Goal: Transaction & Acquisition: Book appointment/travel/reservation

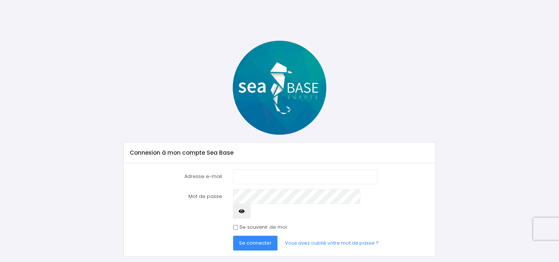
click at [266, 174] on input "Adresse e-mail" at bounding box center [305, 176] width 144 height 15
type input "fortes.didier@gmail.com"
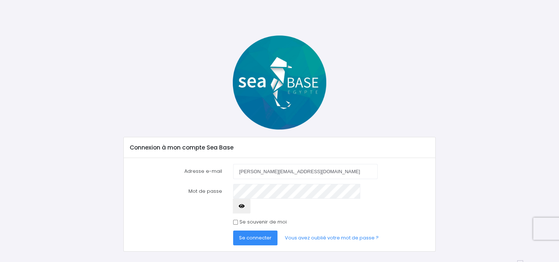
scroll to position [6, 0]
click at [307, 230] on link "Vous avez oublié votre mot de passe ?" at bounding box center [332, 237] width 106 height 15
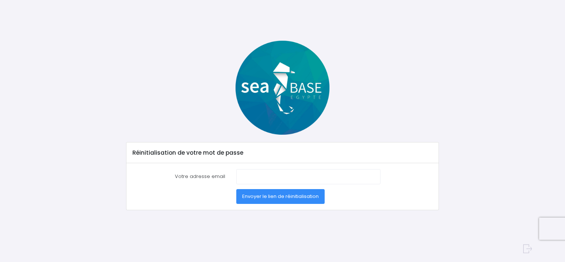
click at [216, 176] on label "Votre adresse email" at bounding box center [179, 176] width 104 height 15
click at [236, 176] on input "Votre adresse email" at bounding box center [308, 176] width 144 height 15
click at [243, 174] on input "Votre adresse email" at bounding box center [308, 176] width 144 height 15
type input "fortes.didier@gmail.com"
click at [272, 194] on span "Envoyer le lien de réinitialisation" at bounding box center [280, 196] width 77 height 7
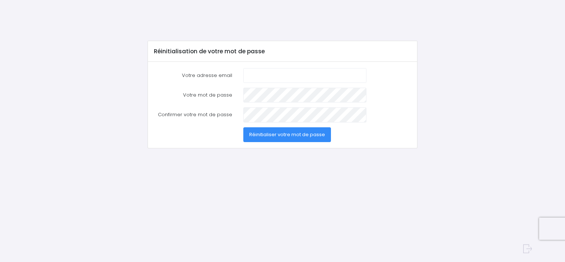
click at [265, 75] on input "Votre adresse email" at bounding box center [304, 75] width 123 height 15
type input "fortes.didier@gmail.com"
click at [243, 127] on button "Réinitialiser votre mot de passe" at bounding box center [287, 134] width 88 height 15
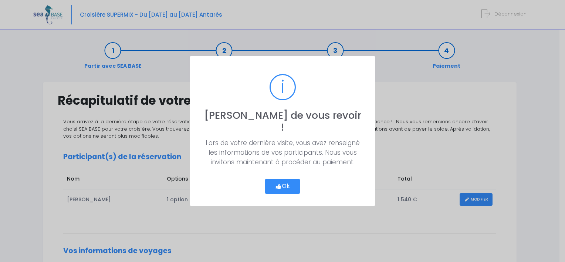
click at [291, 182] on button "Ok" at bounding box center [282, 187] width 35 height 16
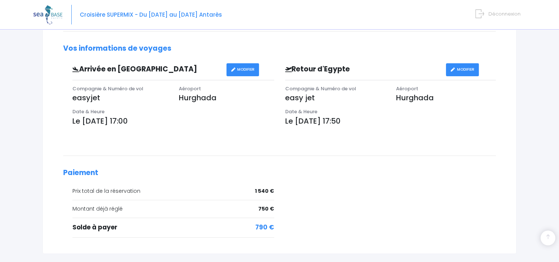
scroll to position [257, 0]
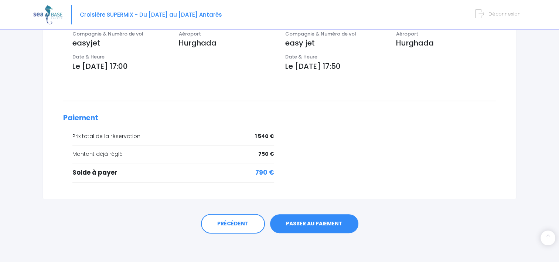
click at [306, 220] on link "PASSER AU PAIEMENT" at bounding box center [314, 223] width 88 height 19
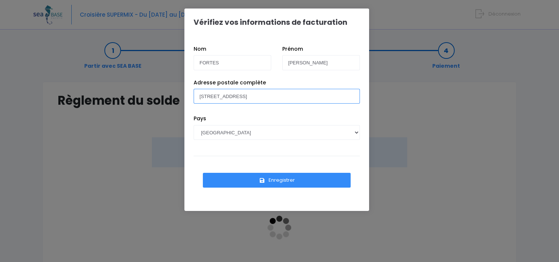
click at [301, 100] on input "4 rue Descartes 70400 HERICOURT" at bounding box center [277, 96] width 166 height 15
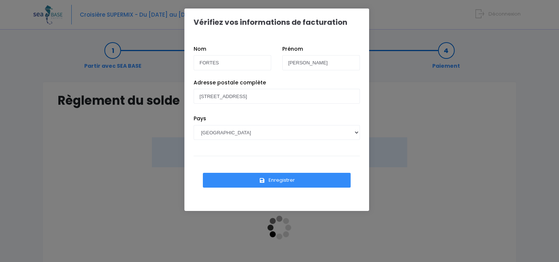
click at [248, 180] on button "Enregistrer" at bounding box center [277, 180] width 148 height 15
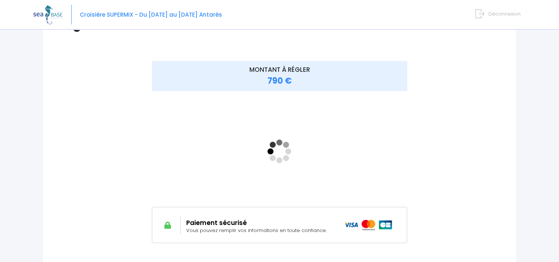
scroll to position [143, 0]
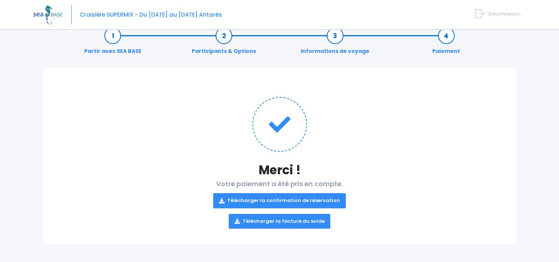
scroll to position [16, 0]
